Goal: Task Accomplishment & Management: Manage account settings

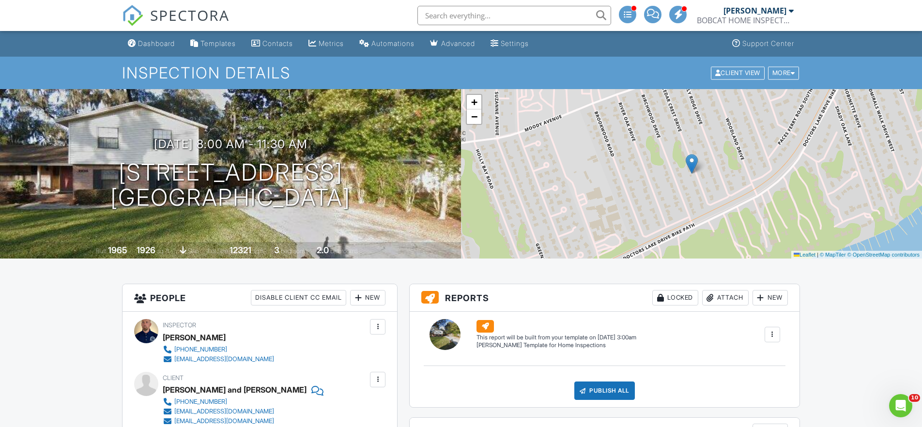
click at [194, 13] on span "SPECTORA" at bounding box center [189, 15] width 79 height 20
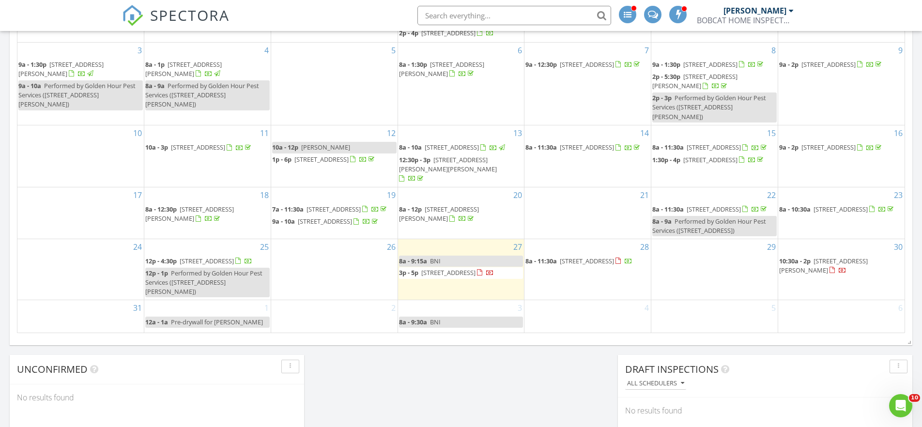
scroll to position [559, 0]
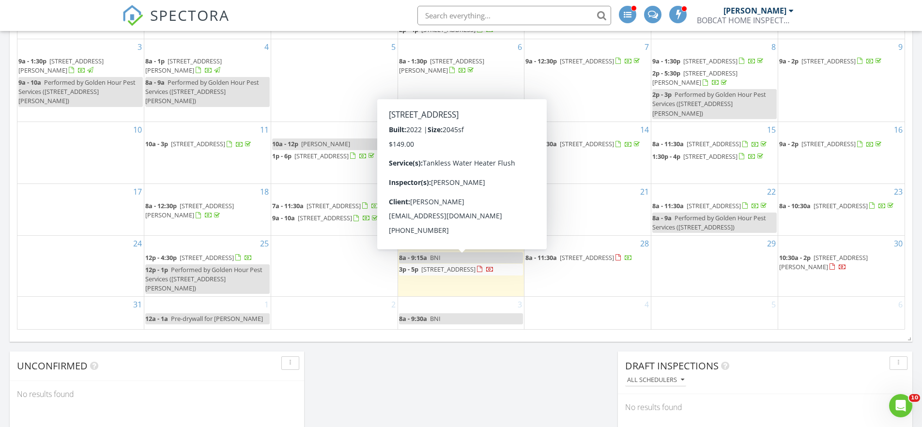
click at [455, 265] on span "376 Thistleton Wy, St. Augustine 32092" at bounding box center [448, 269] width 54 height 9
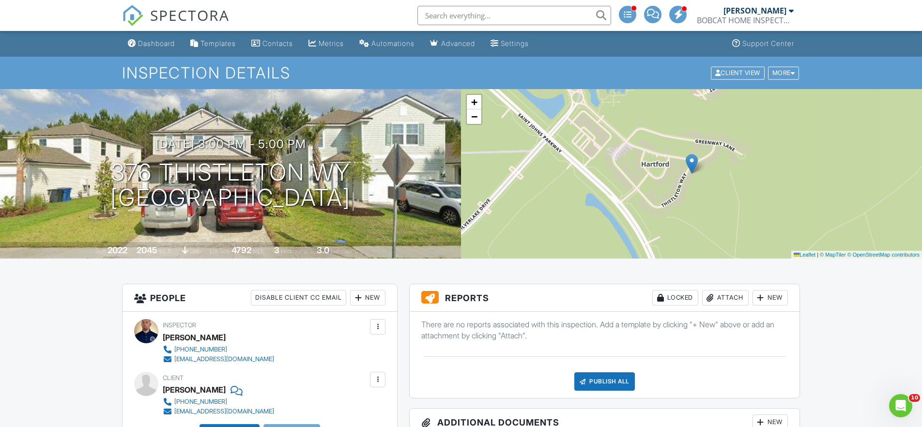
click at [318, 146] on div at bounding box center [309, 149] width 18 height 18
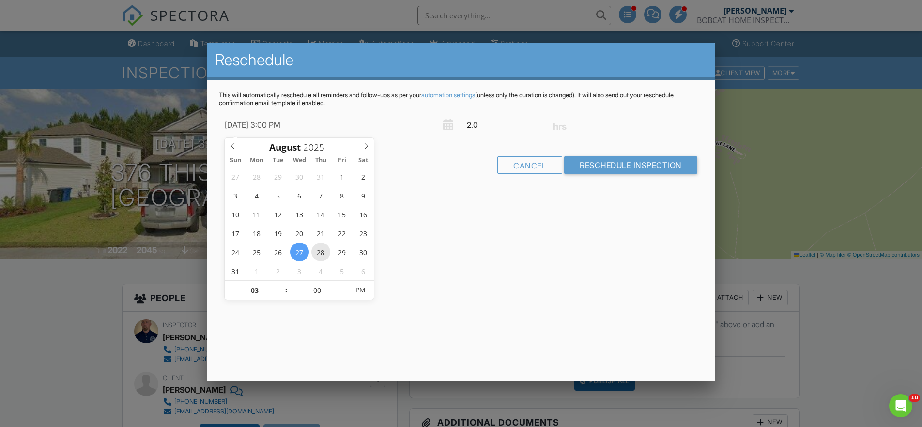
type input "08/28/2025 3:00 PM"
click at [472, 126] on input "2.0" at bounding box center [521, 125] width 109 height 24
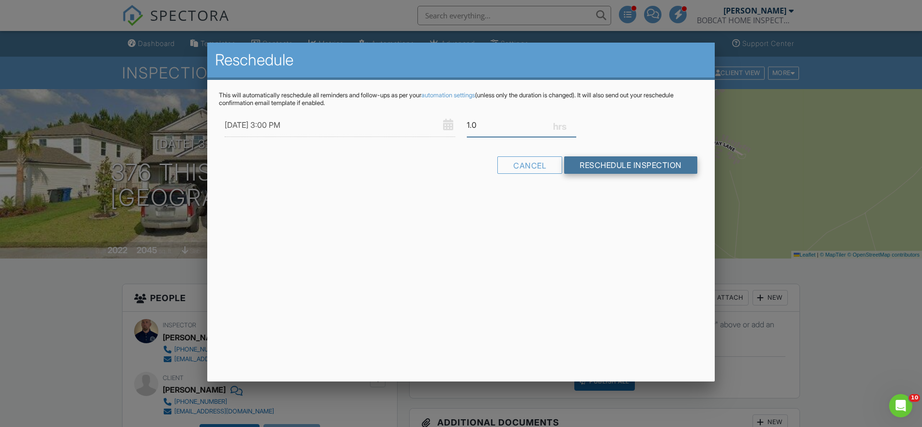
type input "1.0"
click at [640, 162] on input "Reschedule Inspection" at bounding box center [630, 164] width 133 height 17
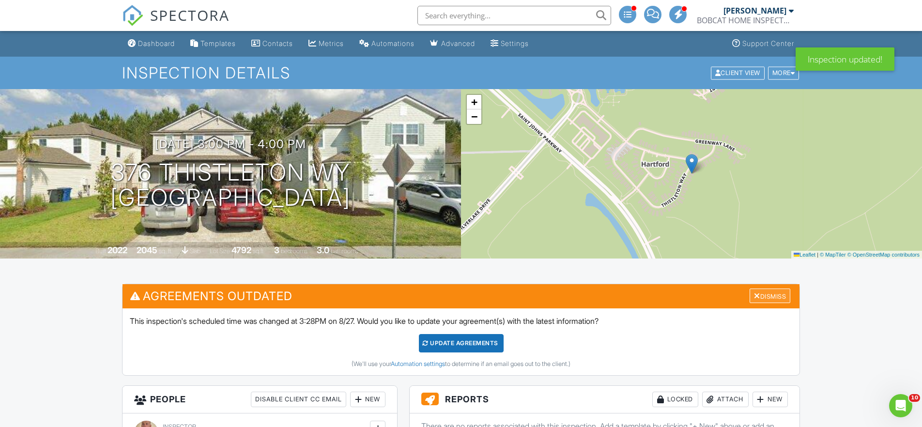
click at [765, 290] on div "Dismiss" at bounding box center [770, 296] width 41 height 15
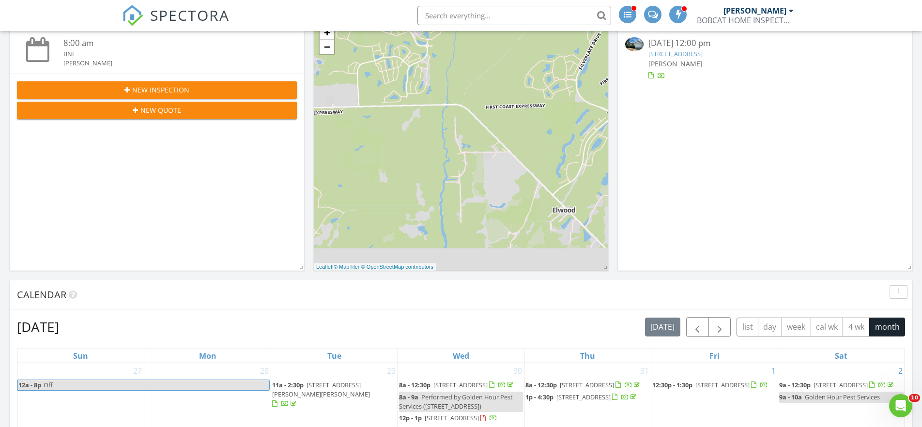
scroll to position [284, 0]
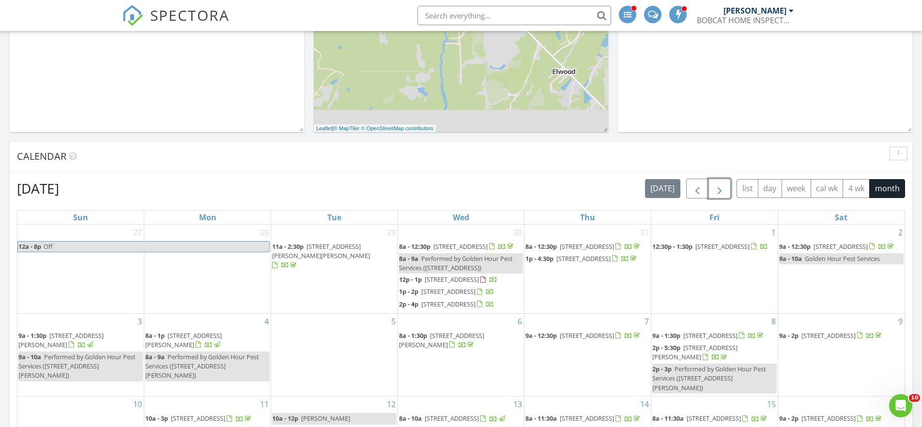
click at [725, 192] on button "button" at bounding box center [719, 189] width 23 height 20
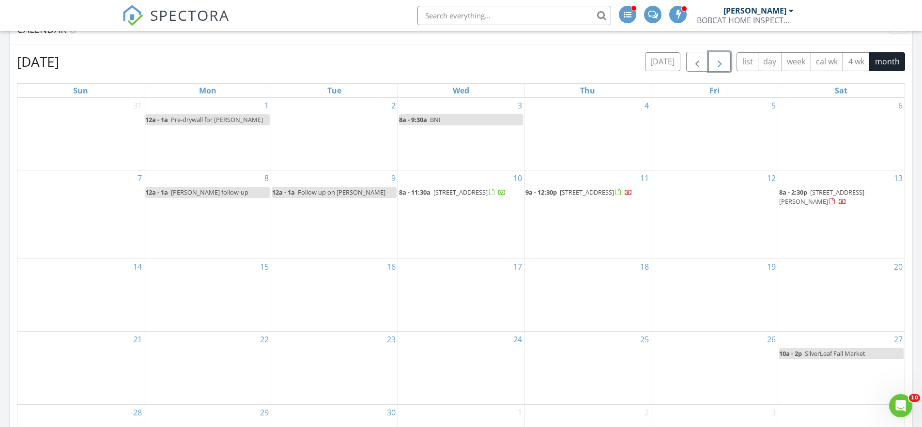
scroll to position [409, 0]
click at [309, 115] on div "2" at bounding box center [334, 136] width 126 height 72
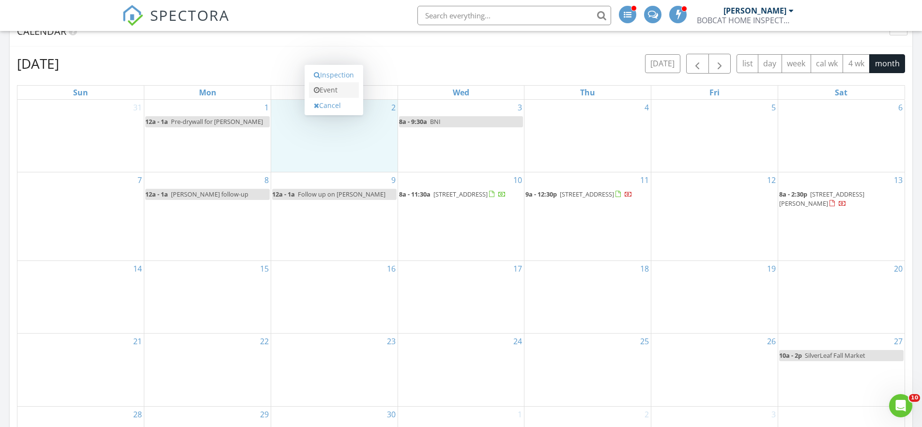
click at [344, 89] on link "Event" at bounding box center [334, 89] width 50 height 15
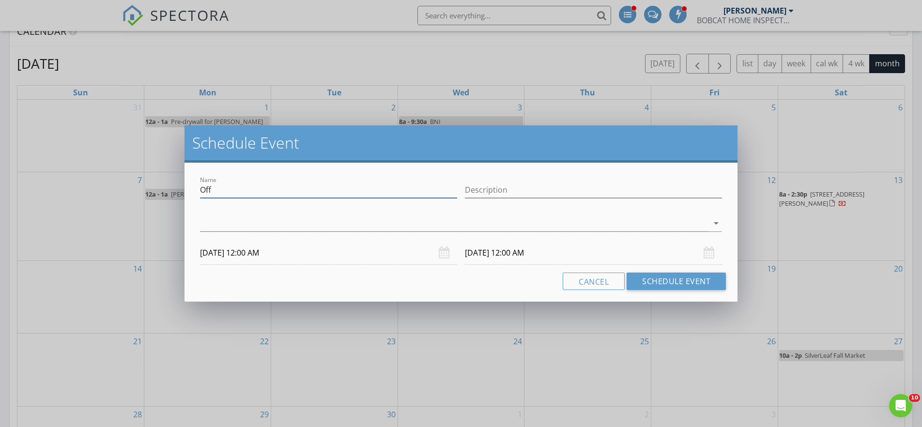
click at [288, 190] on input "Off" at bounding box center [328, 190] width 257 height 16
type input "O"
type input "Window"
click at [531, 186] on input "Description" at bounding box center [593, 190] width 257 height 16
type input "Decal"
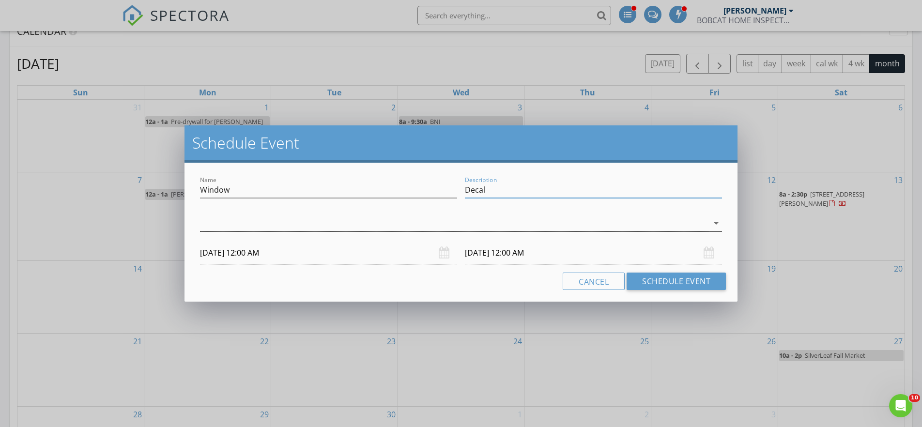
click at [717, 218] on icon "arrow_drop_down" at bounding box center [716, 223] width 12 height 12
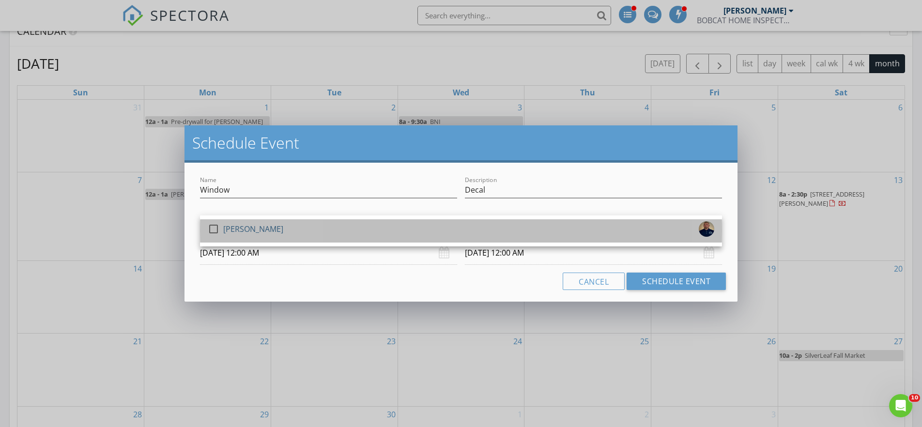
click at [448, 228] on div "check_box_outline_blank [PERSON_NAME]" at bounding box center [461, 230] width 507 height 19
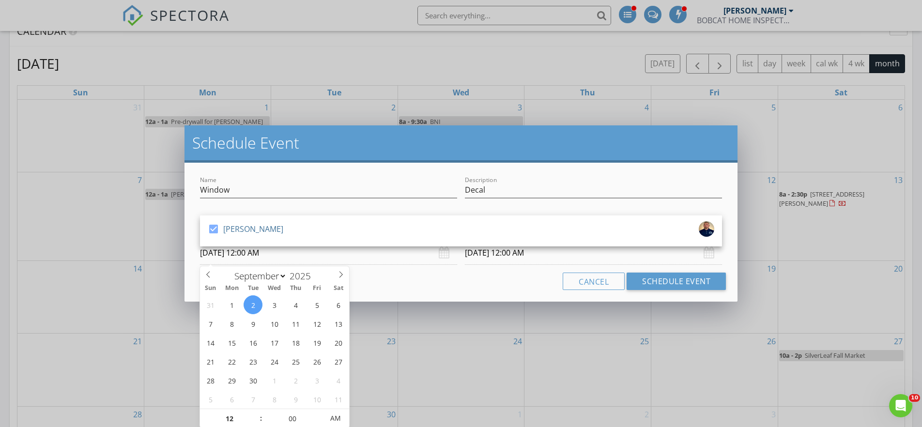
click at [300, 256] on input "[DATE] 12:00 AM" at bounding box center [328, 253] width 257 height 24
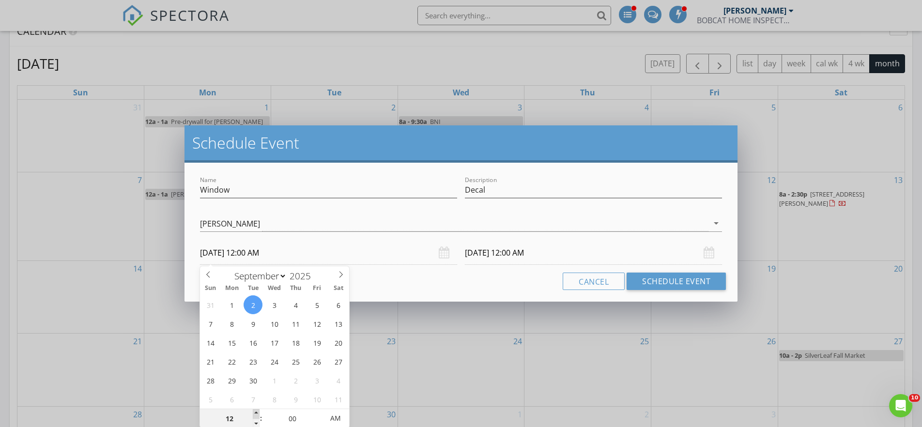
type input "01"
type input "[DATE] 1:00 AM"
click at [256, 412] on span at bounding box center [256, 414] width 7 height 10
type input "02"
type input "[DATE] 2:00 AM"
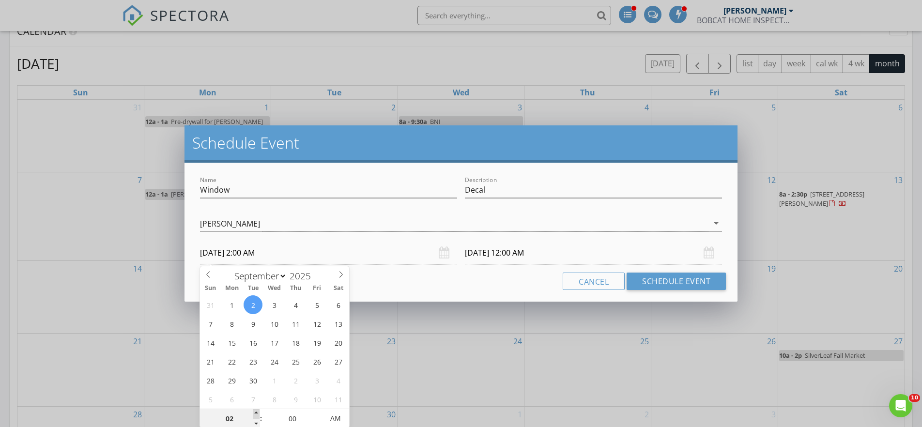
click at [256, 412] on span at bounding box center [256, 414] width 7 height 10
type input "03"
type input "[DATE] 3:00 AM"
click at [256, 412] on span at bounding box center [256, 414] width 7 height 10
type input "[DATE] 3:00 AM"
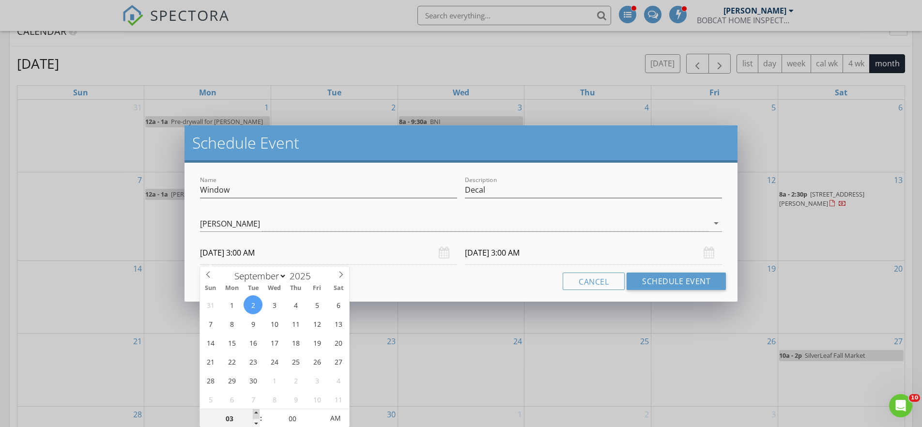
type input "04"
type input "[DATE] 4:00 AM"
click at [256, 412] on span at bounding box center [256, 414] width 7 height 10
type input "[DATE] 4:00 AM"
type input "[DATE] 4:00 PM"
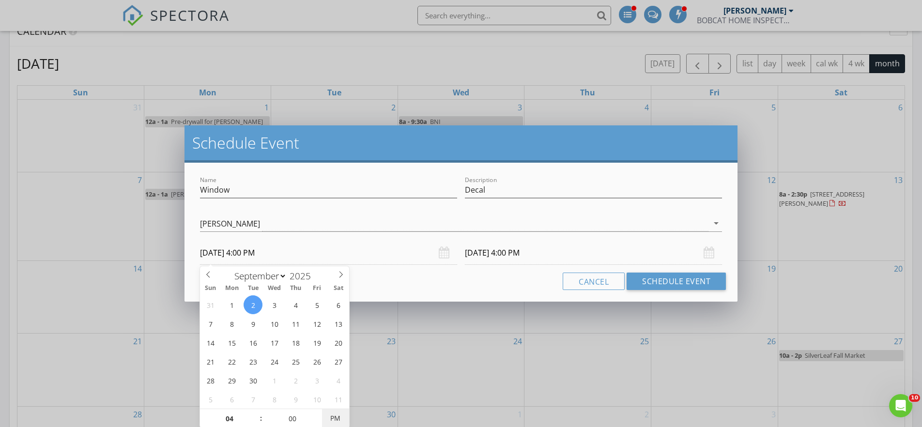
click at [333, 419] on span "PM" at bounding box center [335, 418] width 27 height 19
click at [712, 252] on div "[DATE] 4:00 PM" at bounding box center [593, 253] width 257 height 24
click at [706, 253] on div "[DATE] 4:00 PM" at bounding box center [593, 253] width 257 height 24
click at [538, 268] on div "Name Window Description Decal check_box [PERSON_NAME] [PERSON_NAME] arrow_drop_…" at bounding box center [460, 232] width 553 height 139
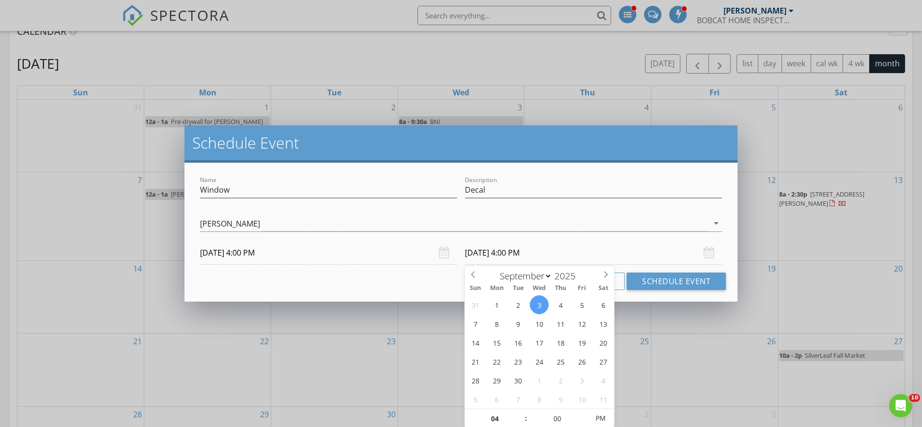
click at [530, 255] on input "[DATE] 4:00 PM" at bounding box center [593, 253] width 257 height 24
type input "[DATE] 4:00 PM"
click at [704, 257] on div "[DATE] 4:00 PM" at bounding box center [593, 253] width 257 height 24
click at [708, 252] on div "[DATE] 4:00 PM" at bounding box center [593, 253] width 257 height 24
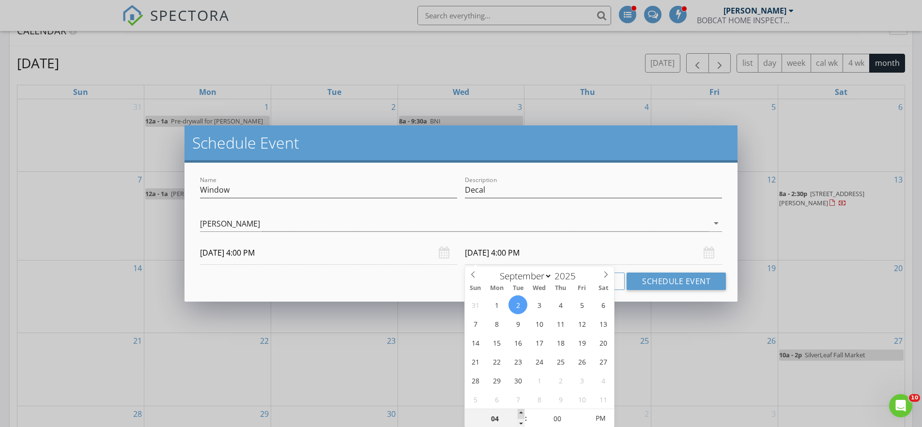
type input "05"
type input "[DATE] 5:00 PM"
click at [520, 411] on span at bounding box center [521, 414] width 7 height 10
click at [697, 280] on button "Schedule Event" at bounding box center [676, 281] width 99 height 17
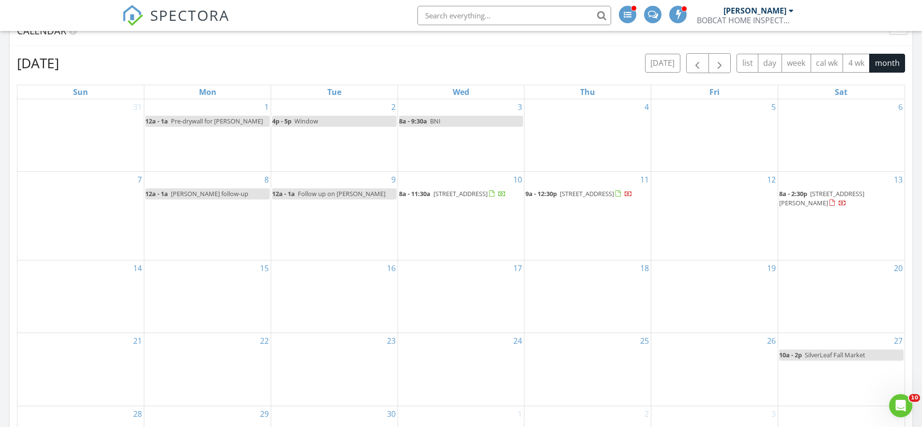
click at [344, 119] on link "4p - 5p Window" at bounding box center [334, 121] width 124 height 11
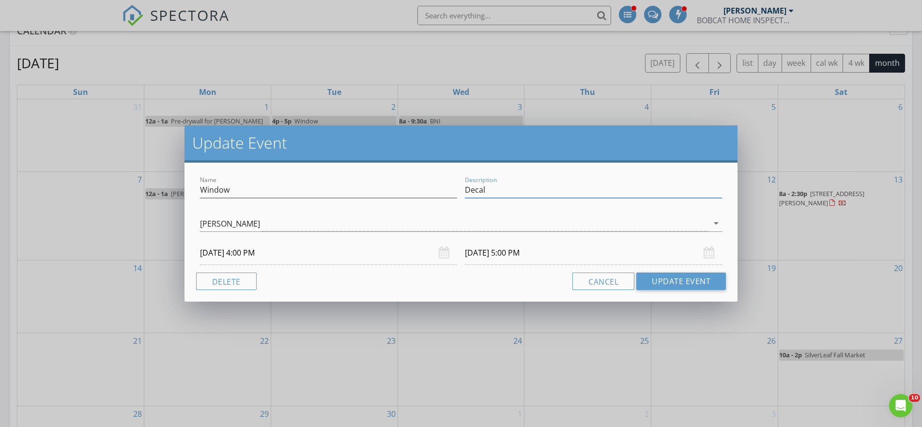
click at [517, 194] on input "Decal" at bounding box center [593, 190] width 257 height 16
type input "D"
type input "201 Wrap"
click at [697, 278] on button "Update Event" at bounding box center [681, 281] width 90 height 17
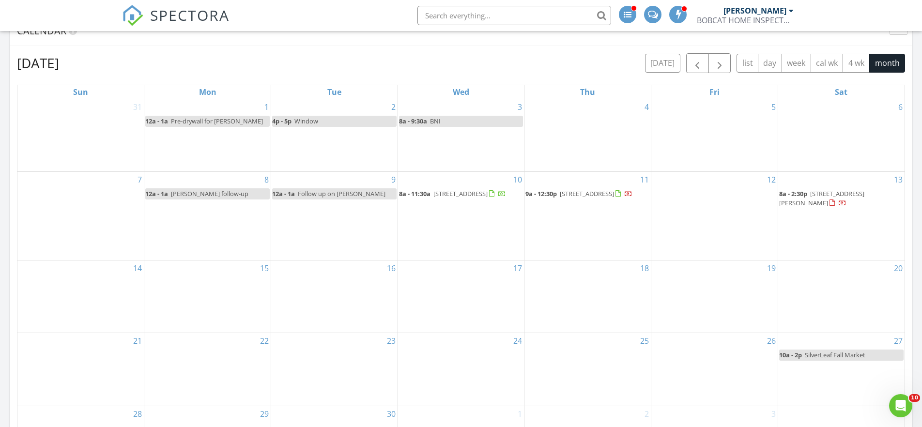
click at [180, 17] on span "SPECTORA" at bounding box center [189, 15] width 79 height 20
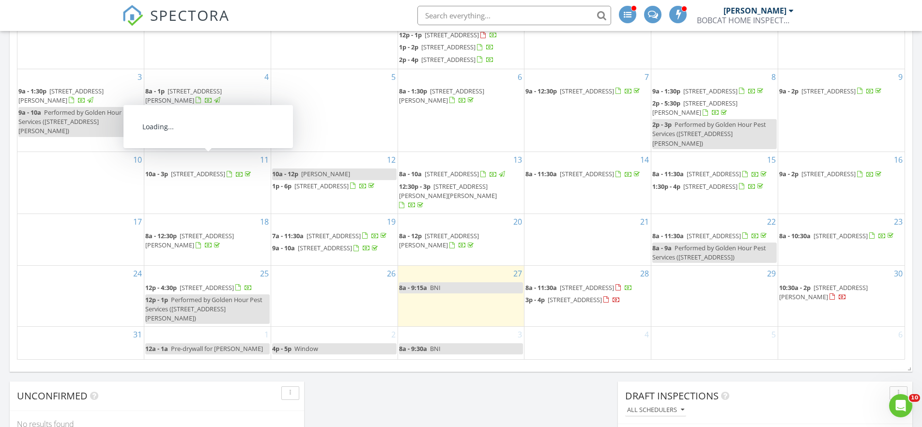
scroll to position [543, 0]
